Goal: Information Seeking & Learning: Learn about a topic

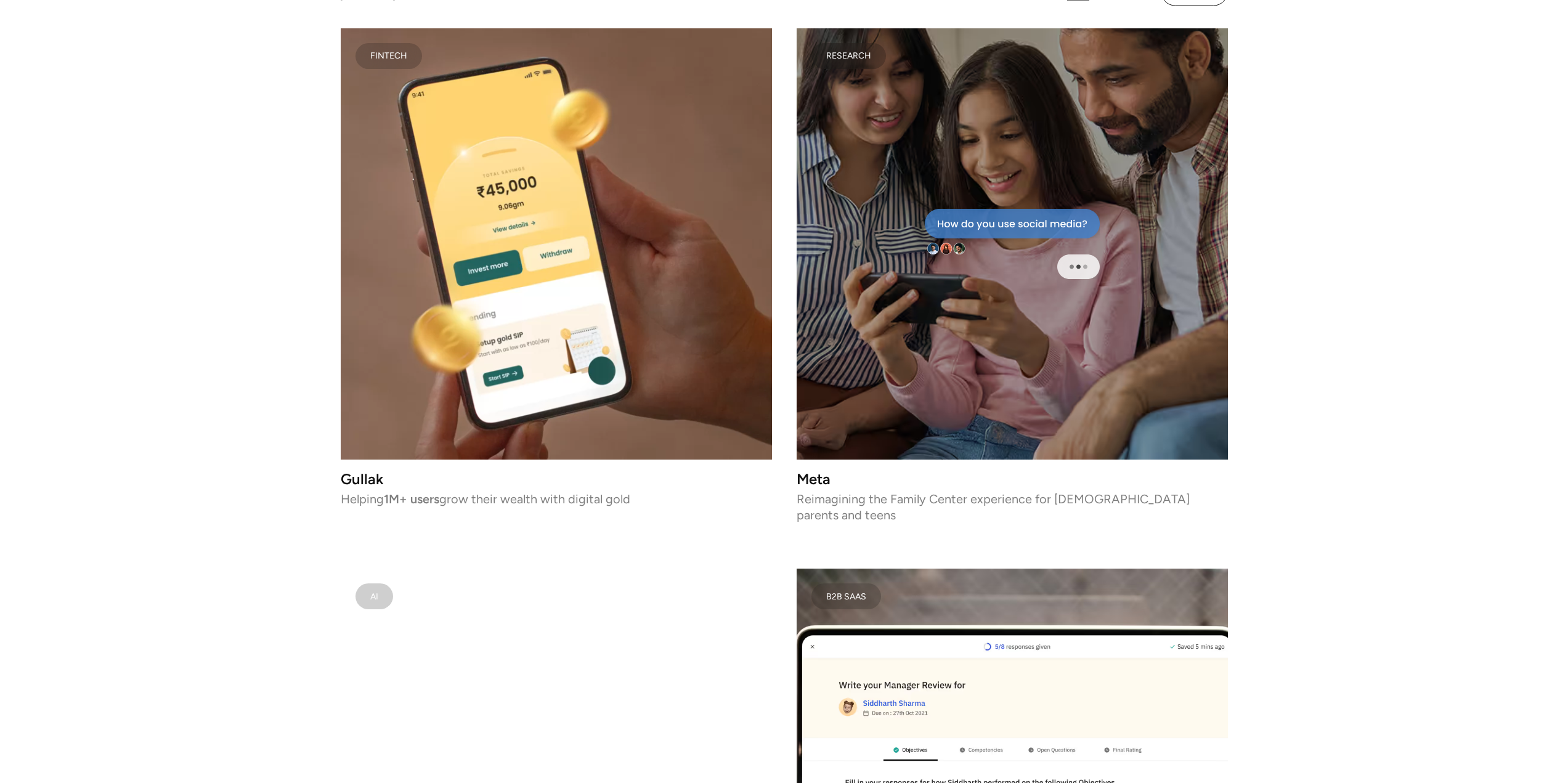
scroll to position [4804, 0]
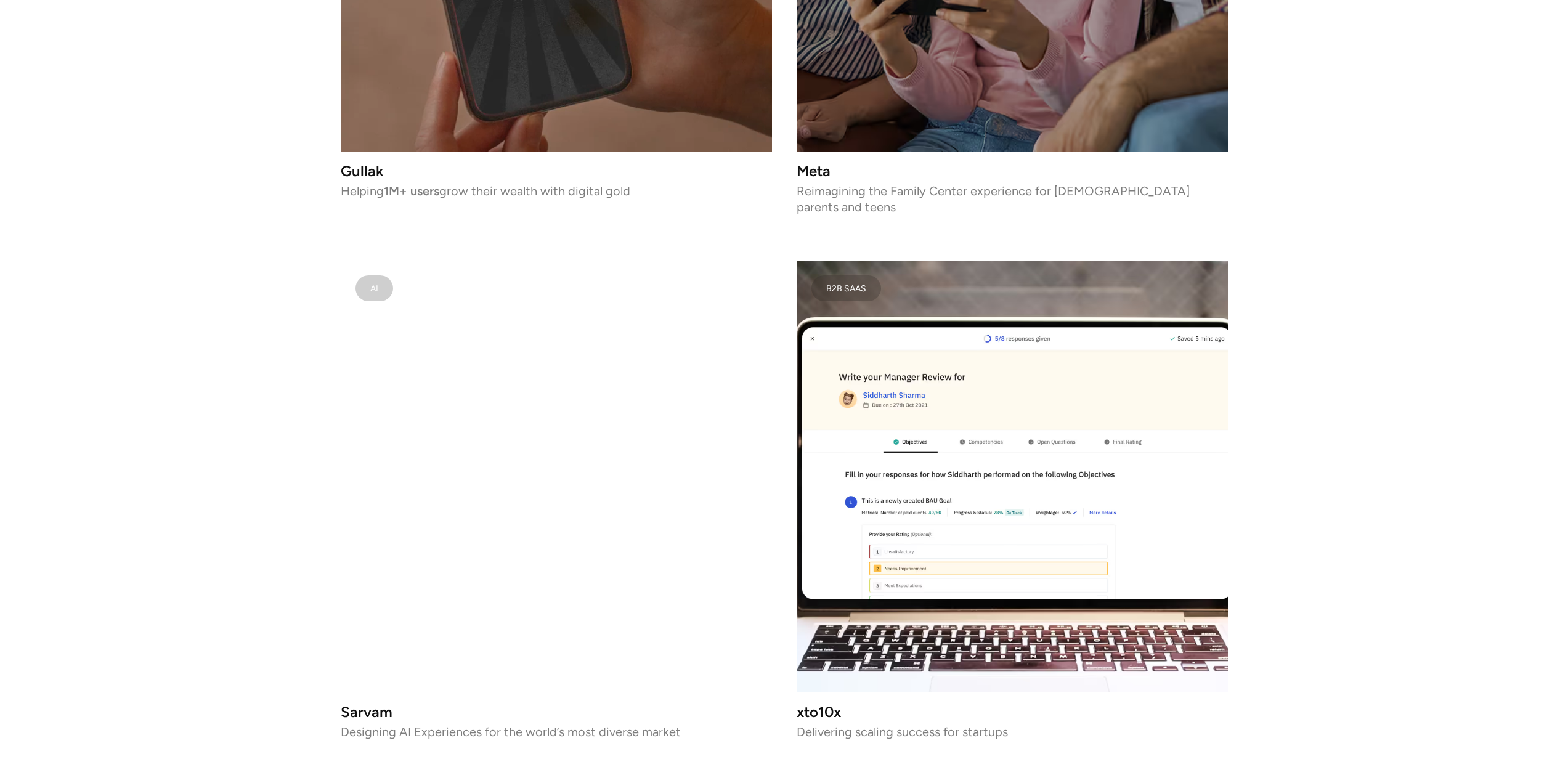
click at [444, 396] on video at bounding box center [556, 476] width 431 height 431
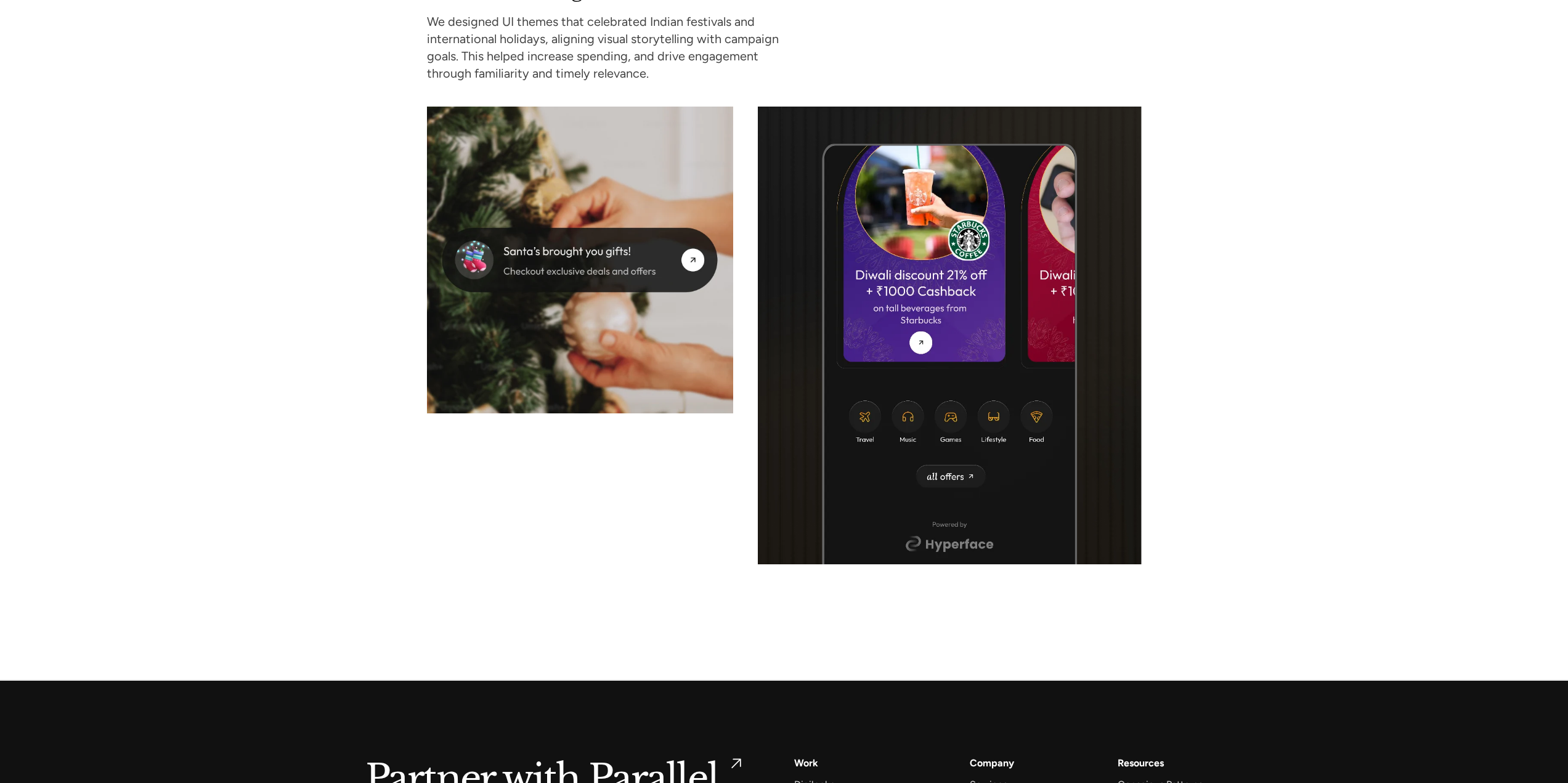
scroll to position [5542, 0]
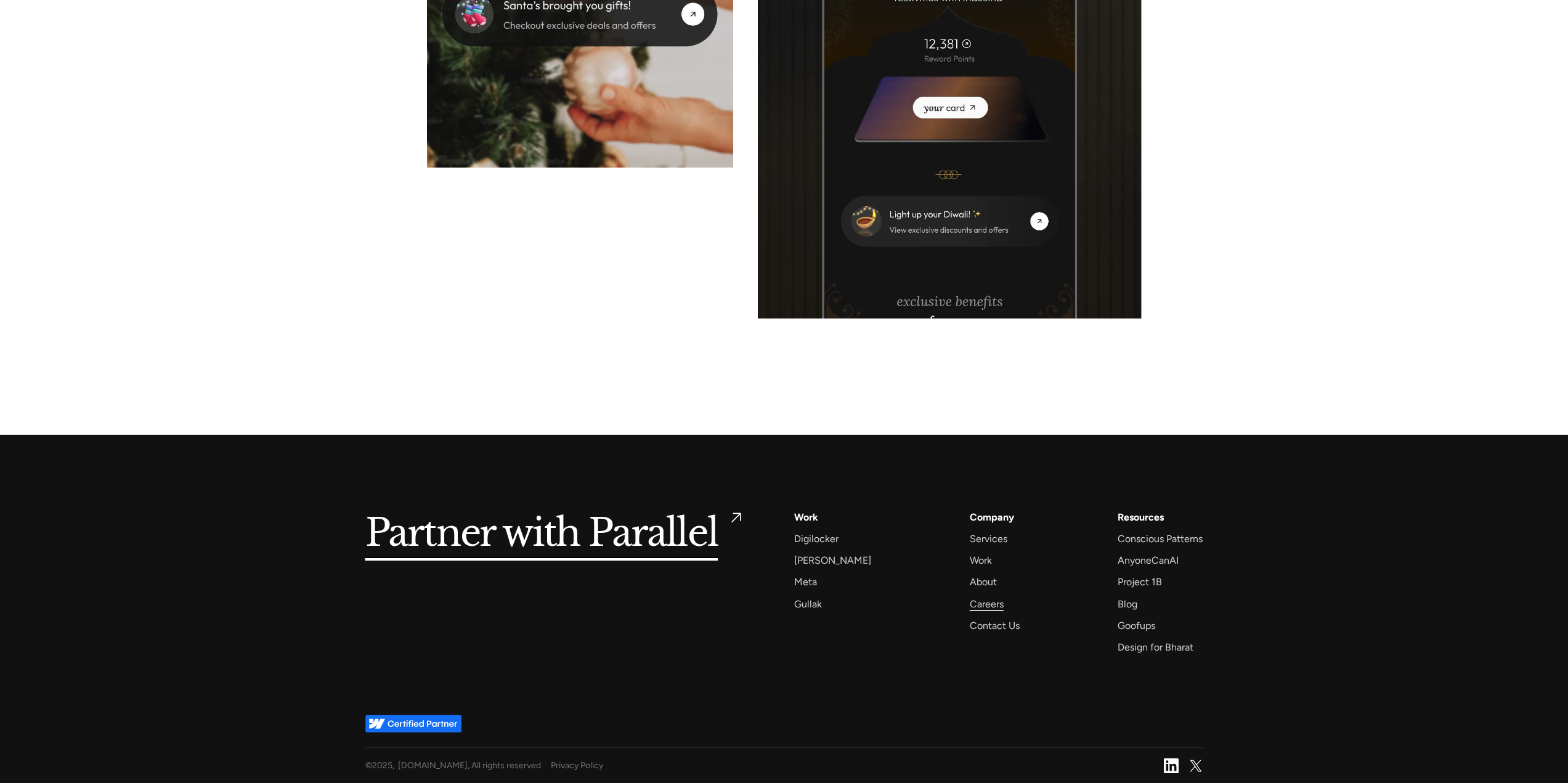
click at [970, 603] on div "Careers" at bounding box center [987, 603] width 34 height 16
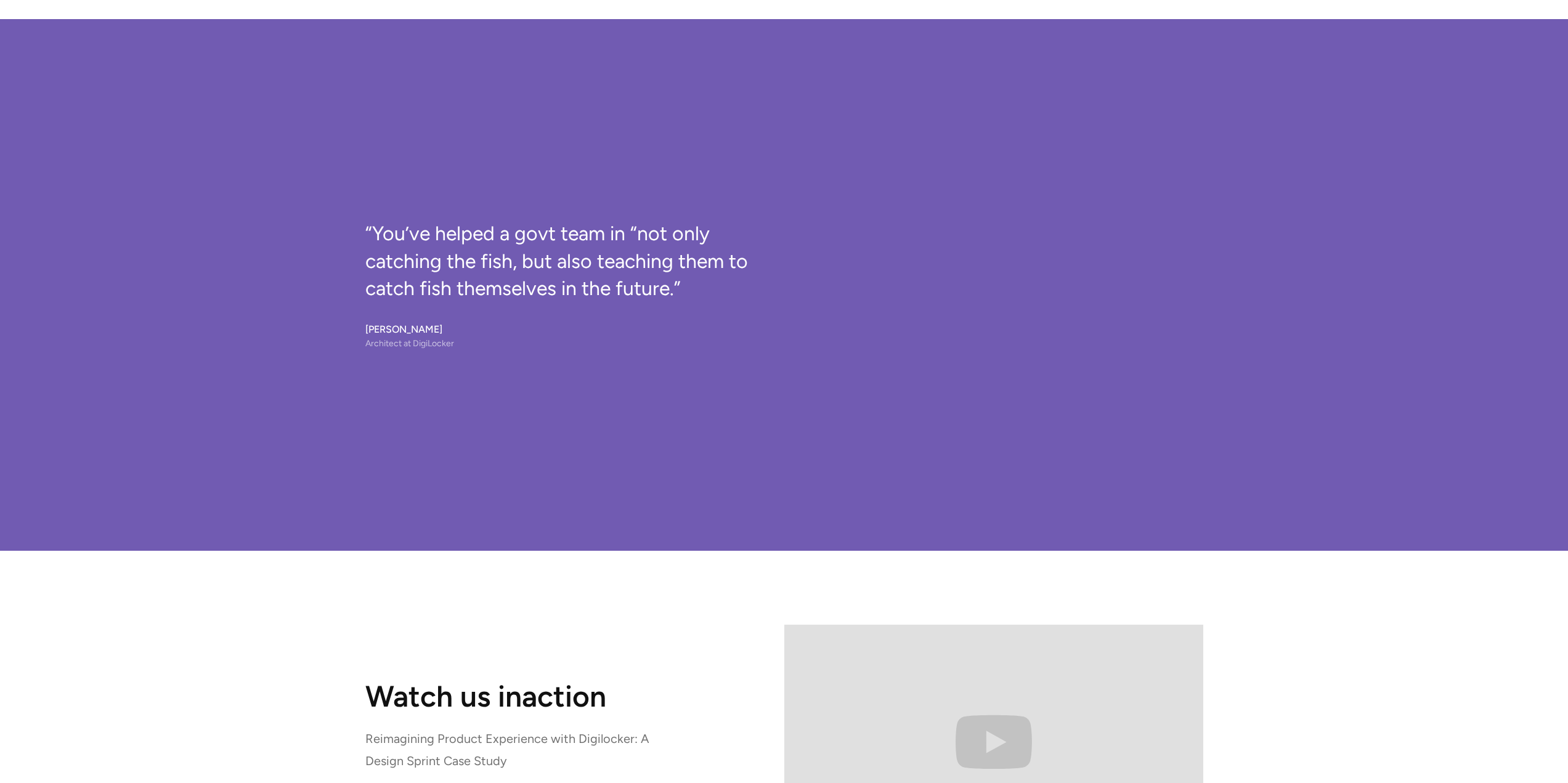
scroll to position [9022, 0]
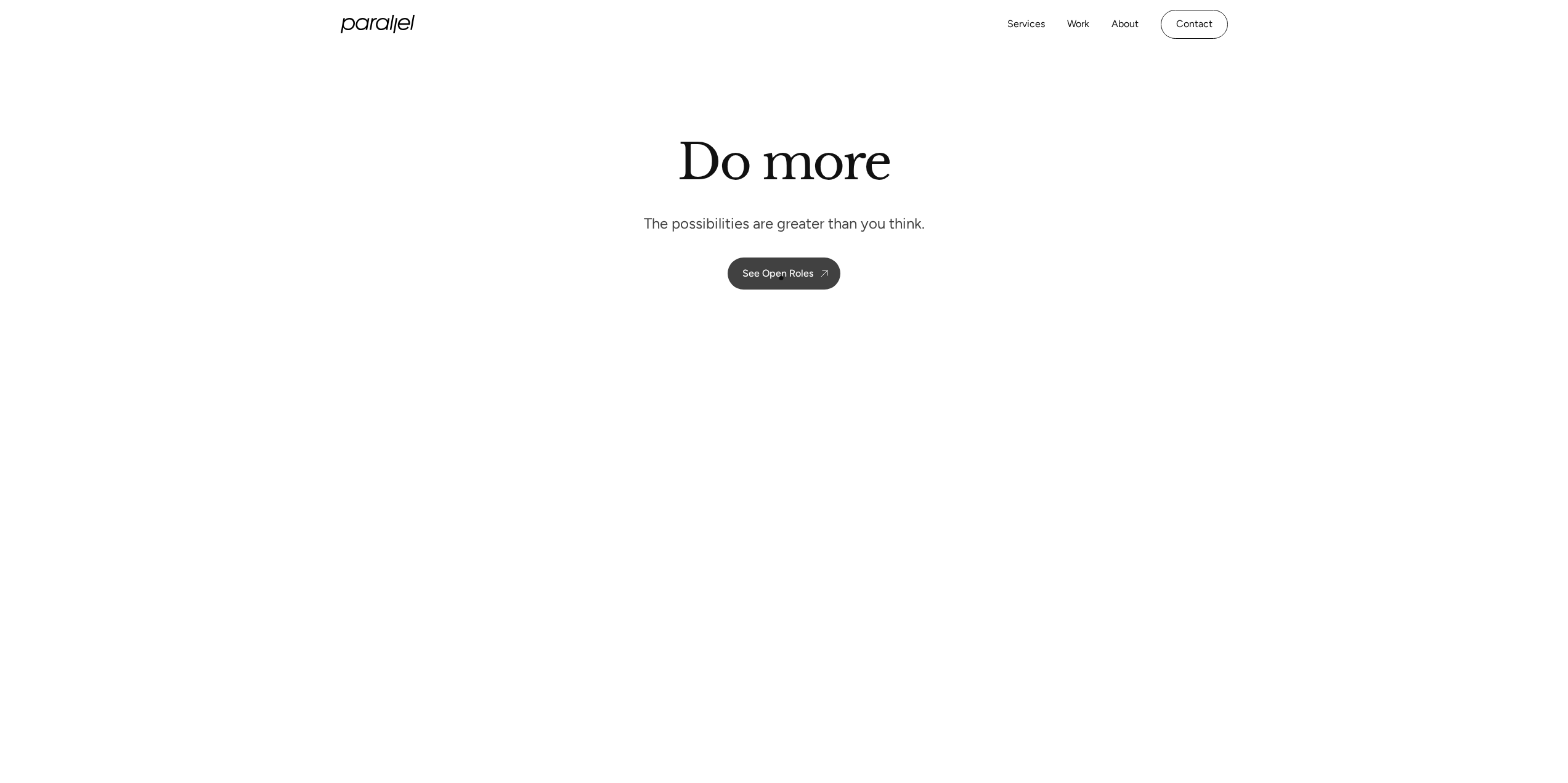
click at [781, 278] on div "See Open Roles" at bounding box center [778, 273] width 71 height 12
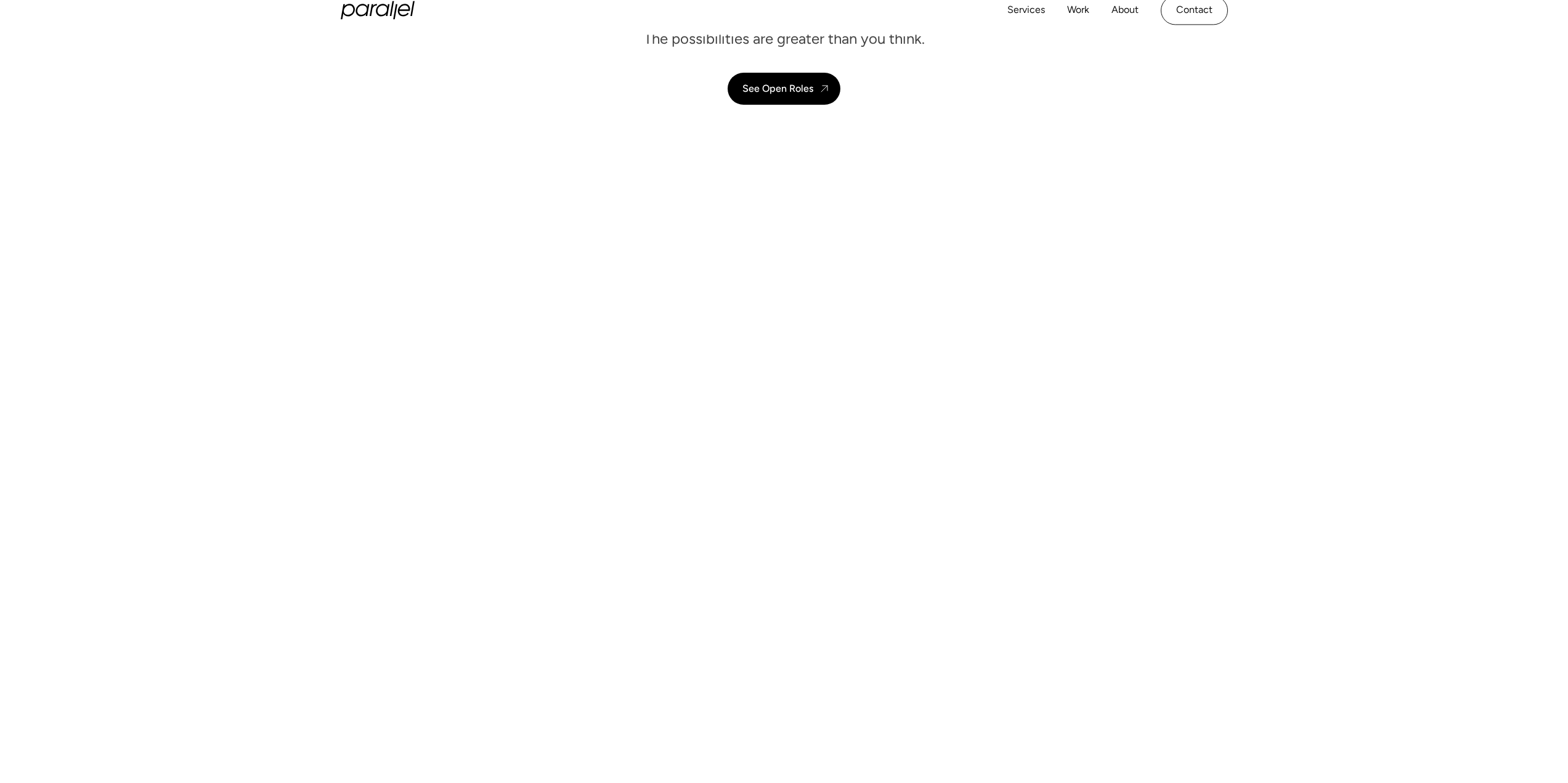
scroll to position [62, 0]
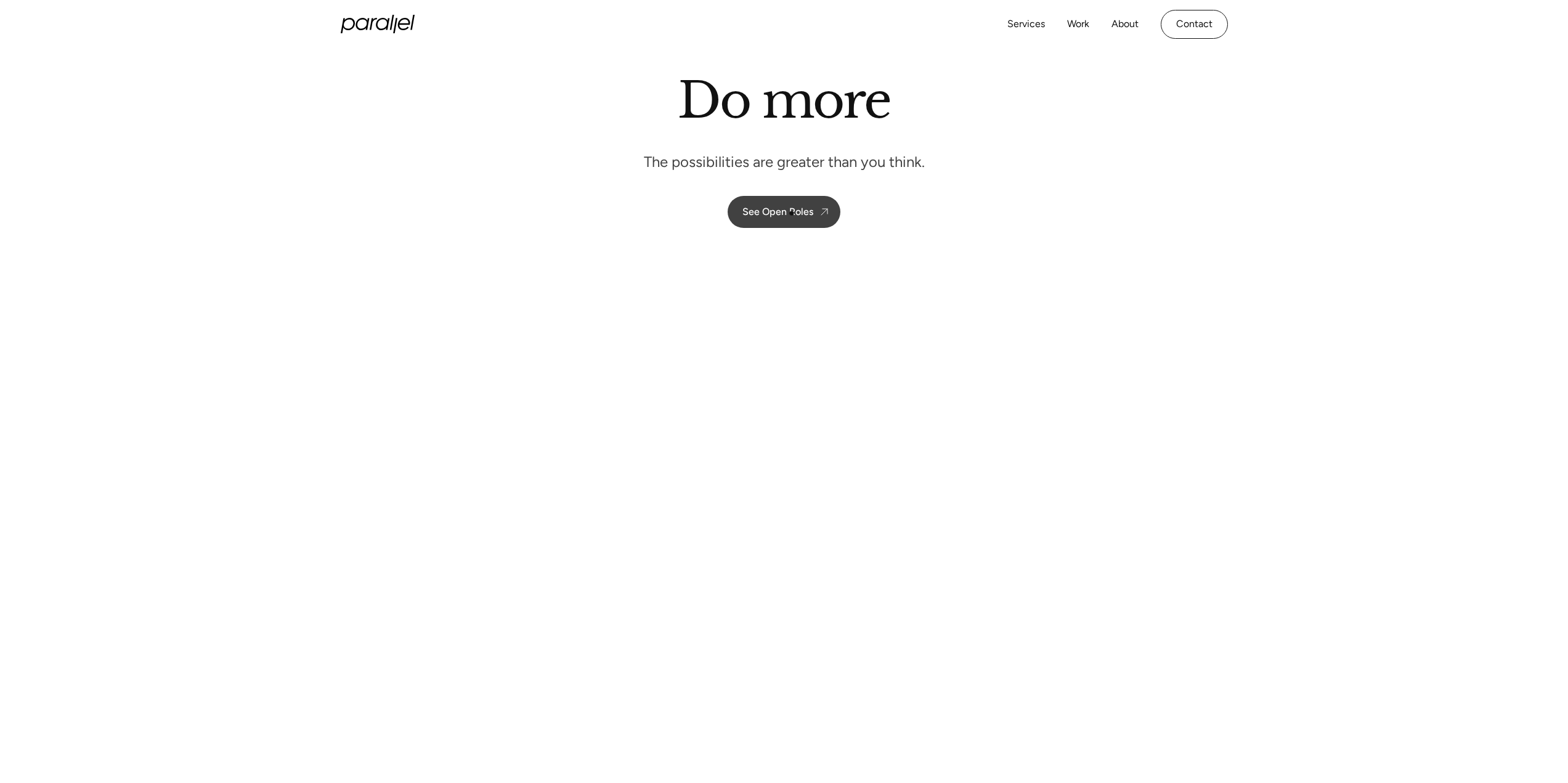
click at [792, 213] on div "See Open Roles" at bounding box center [778, 211] width 71 height 12
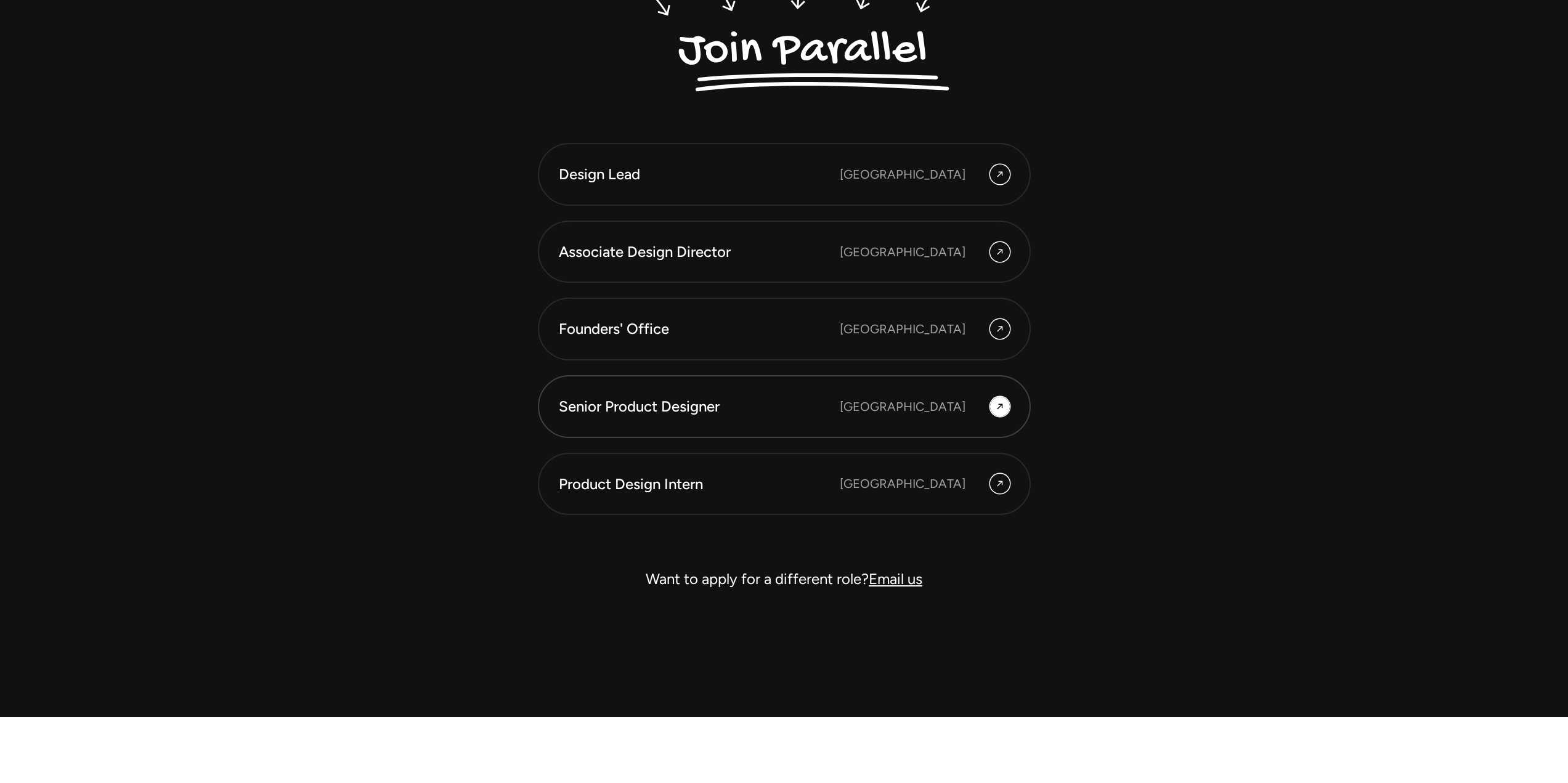
click at [704, 417] on link "Senior Product Designer Bengaluru" at bounding box center [784, 406] width 493 height 63
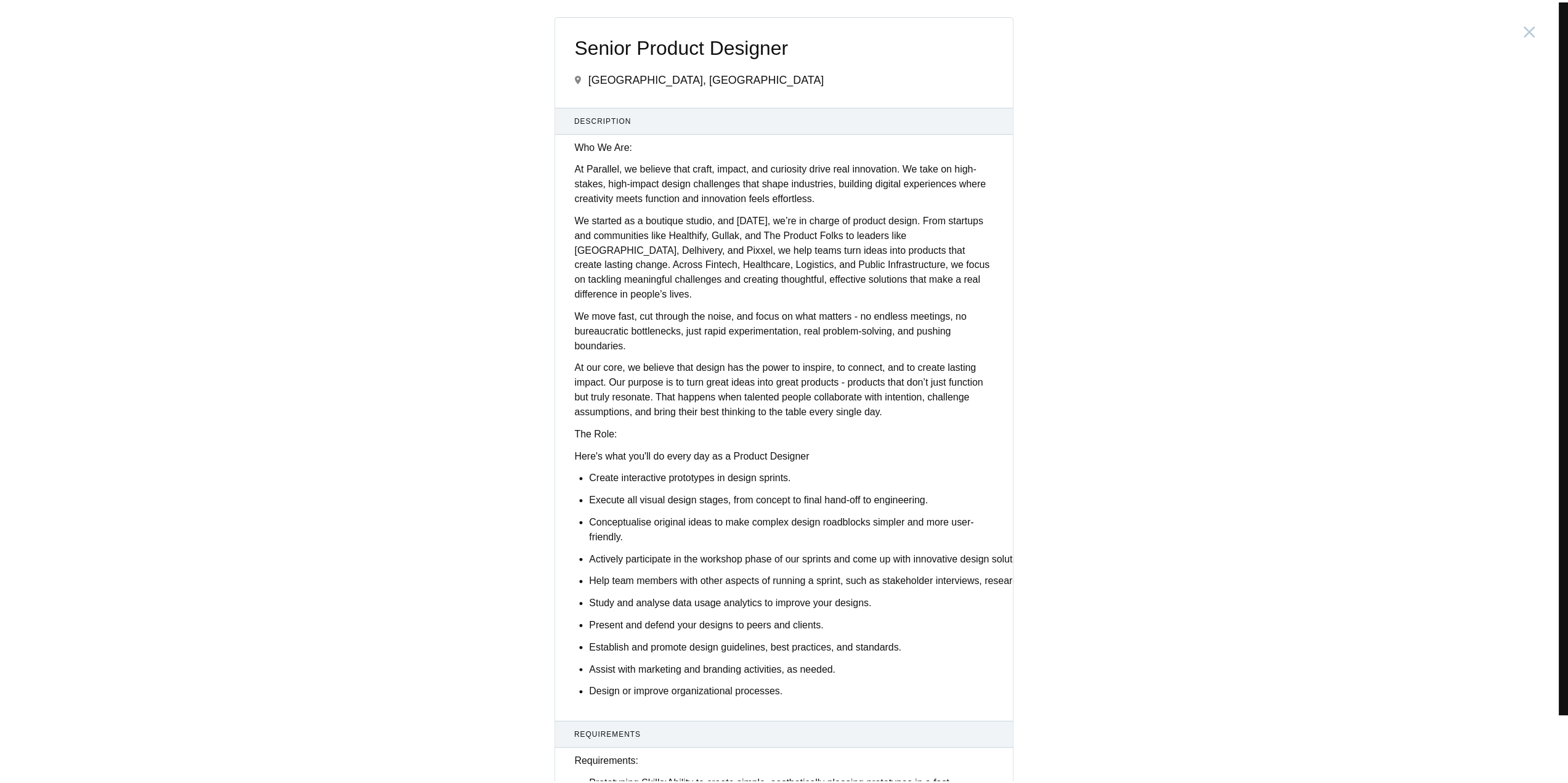
scroll to position [3747, 0]
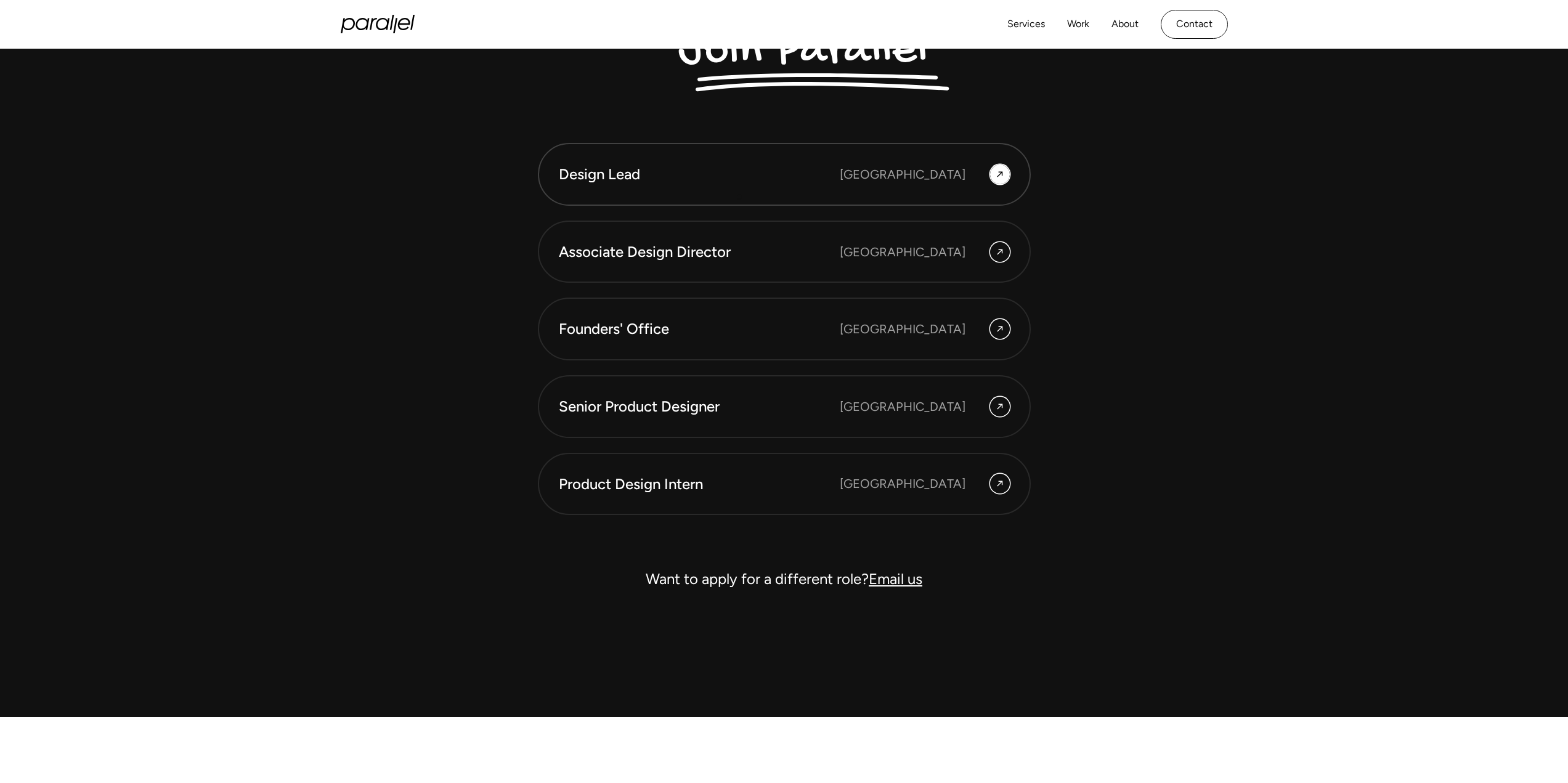
click at [739, 190] on link "Design Lead Bangalore" at bounding box center [784, 175] width 493 height 63
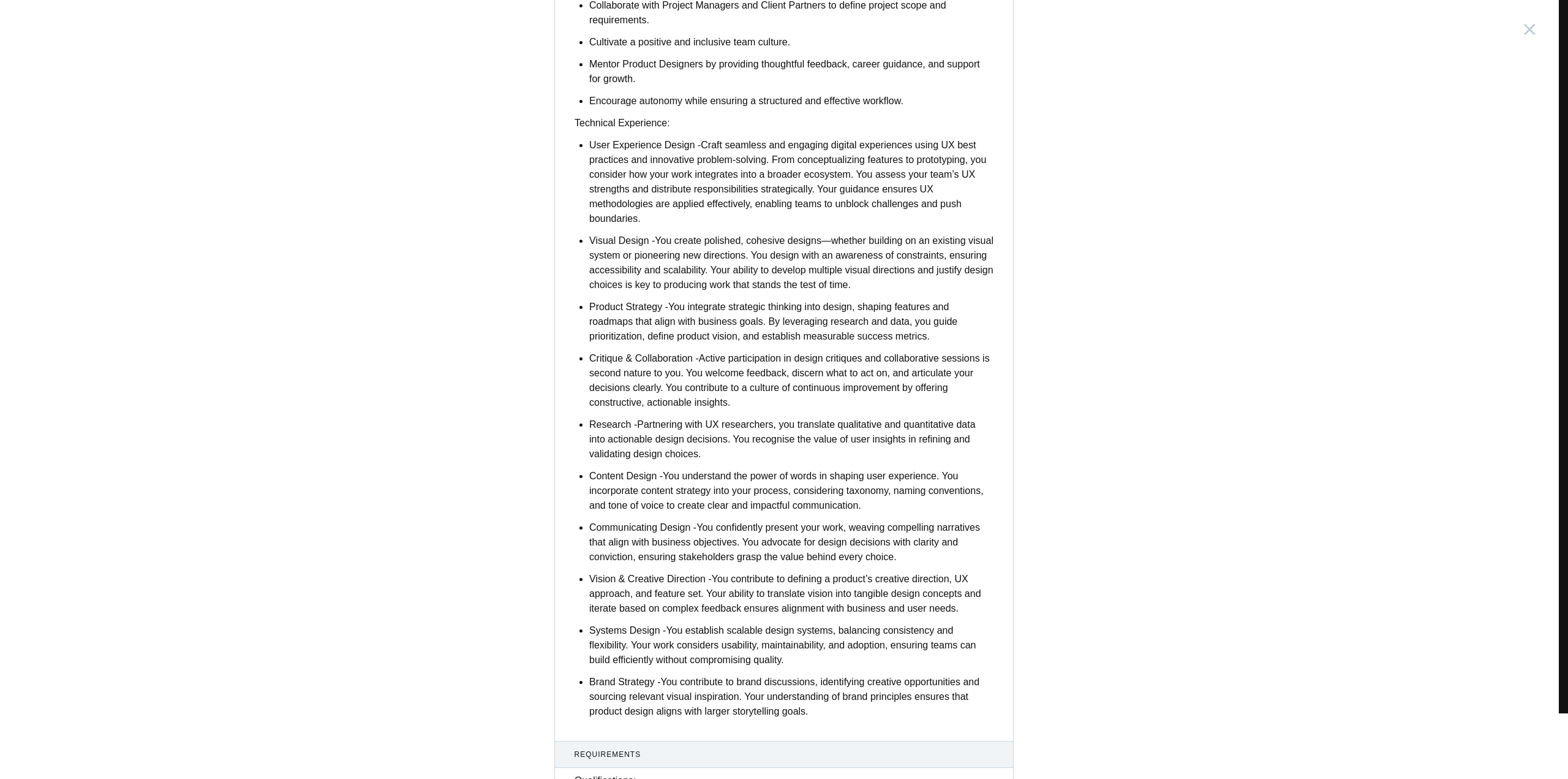
scroll to position [1103, 0]
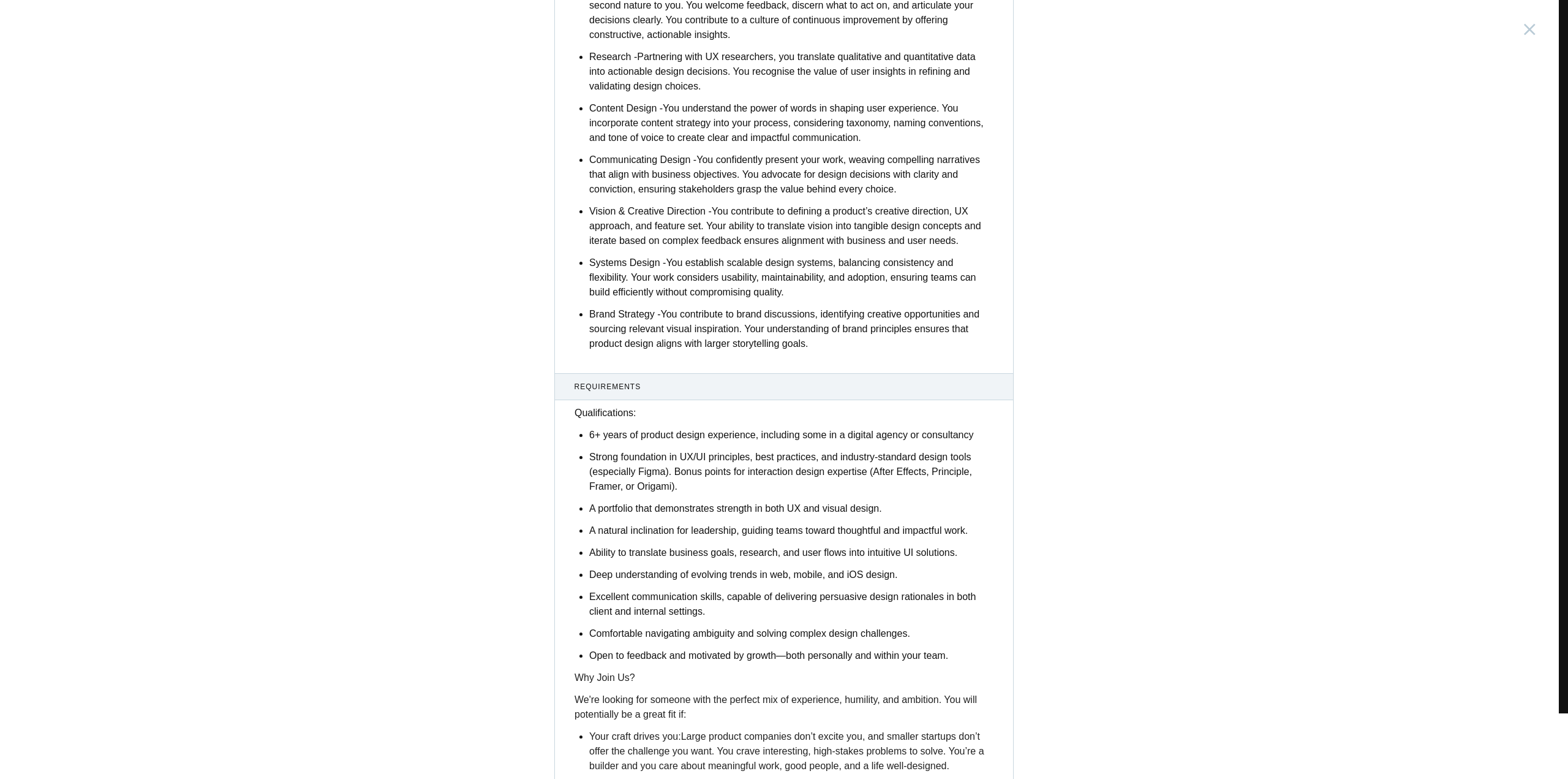
scroll to position [3728, 0]
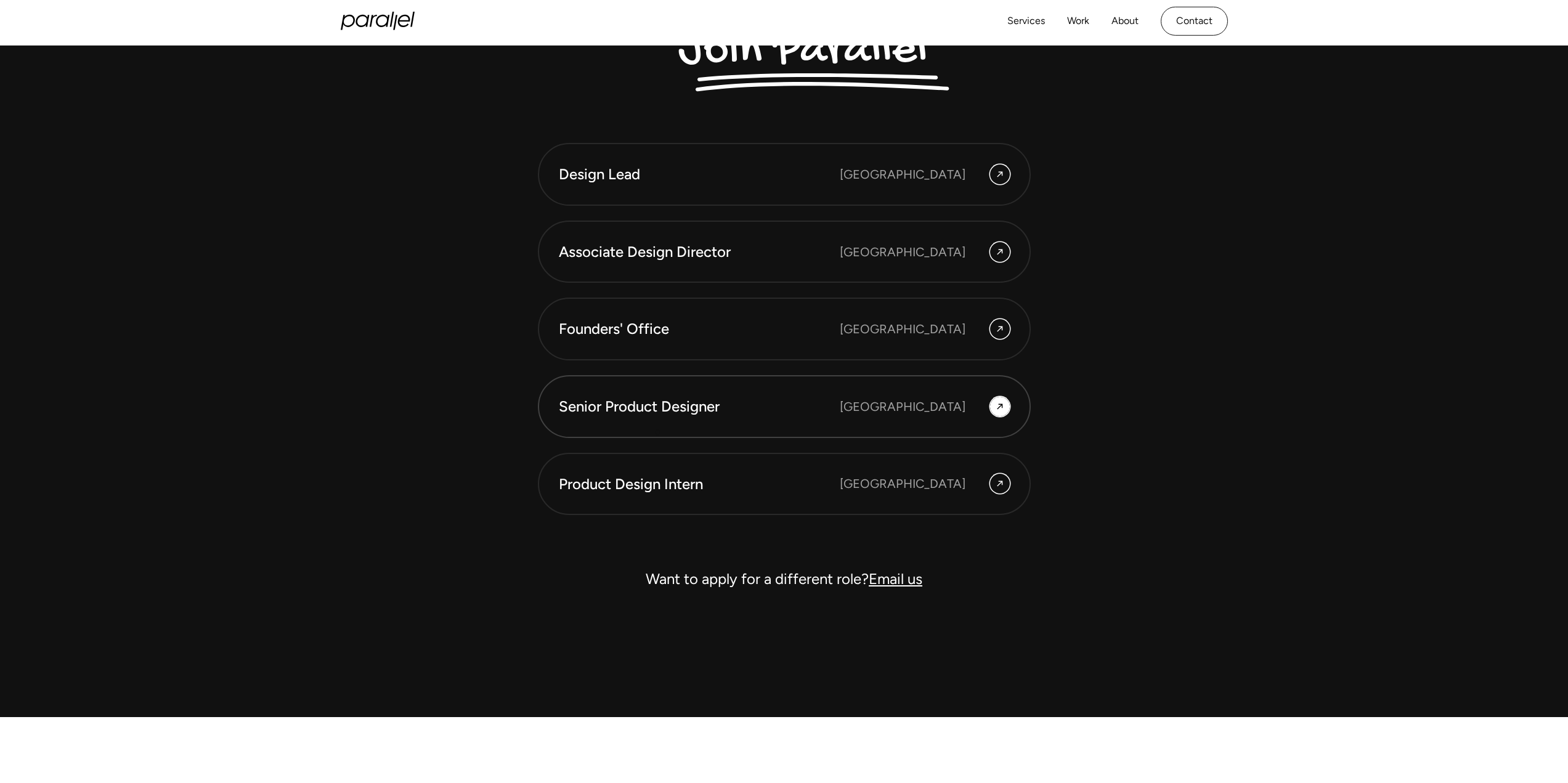
click at [649, 403] on div "Senior Product Designer" at bounding box center [699, 406] width 281 height 21
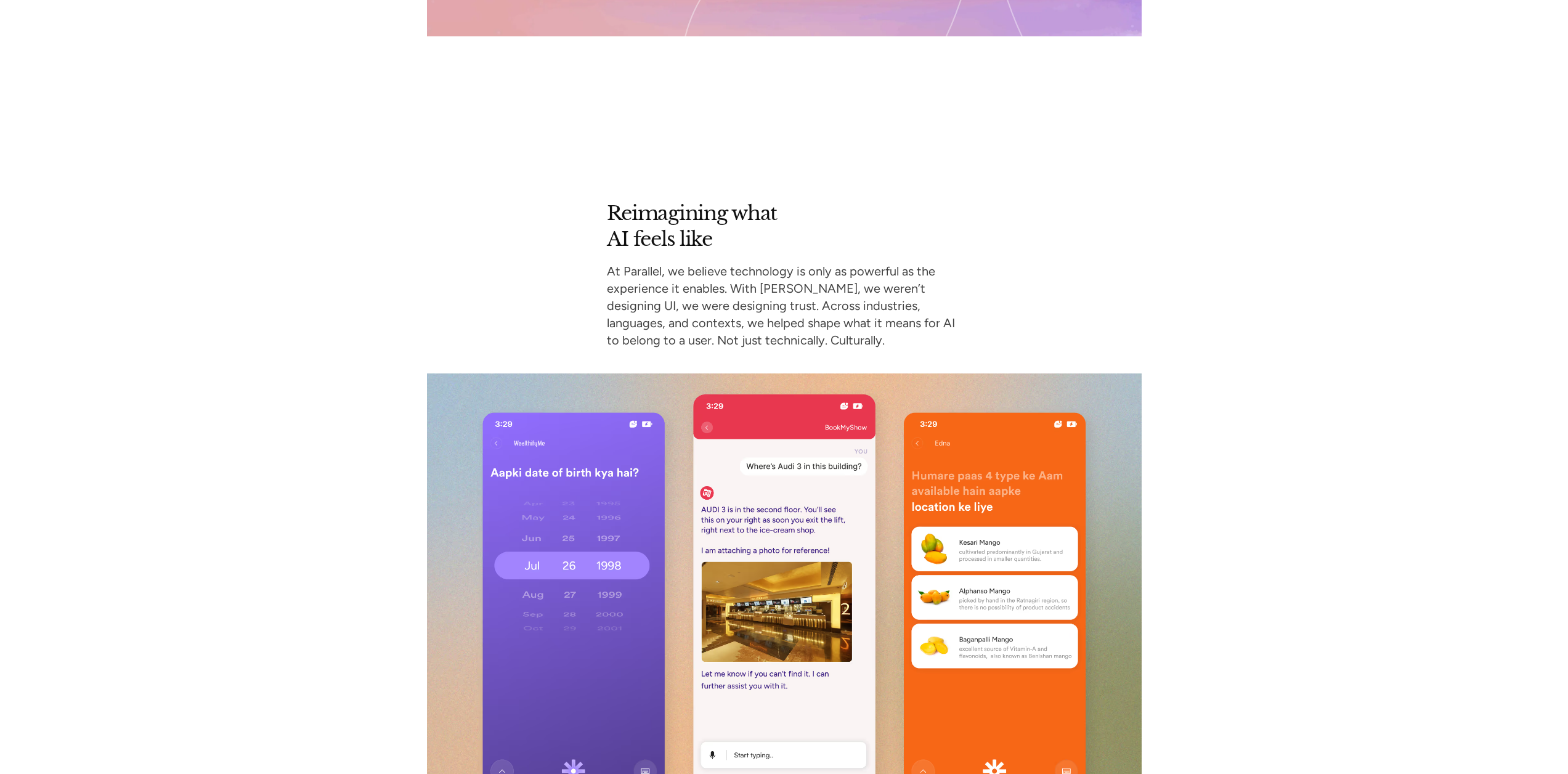
scroll to position [8501, 0]
